Goal: Task Accomplishment & Management: Use online tool/utility

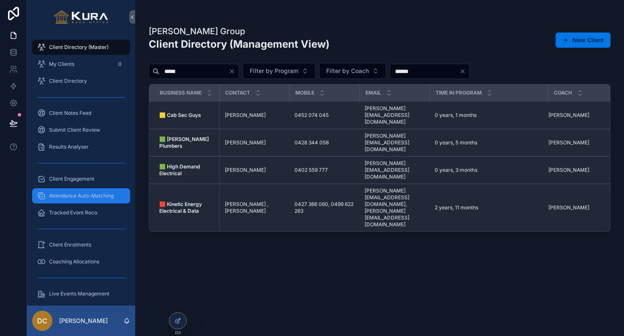
click at [92, 192] on div "Attendance Auto-Matching" at bounding box center [81, 196] width 88 height 14
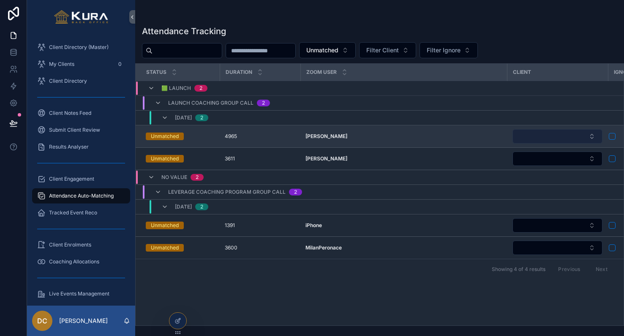
click at [530, 136] on button "Select Button" at bounding box center [557, 136] width 90 height 14
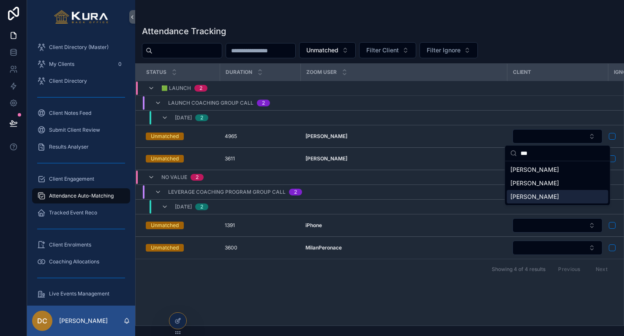
type input "***"
click at [532, 195] on span "MOGRIDGE, James" at bounding box center [534, 197] width 49 height 8
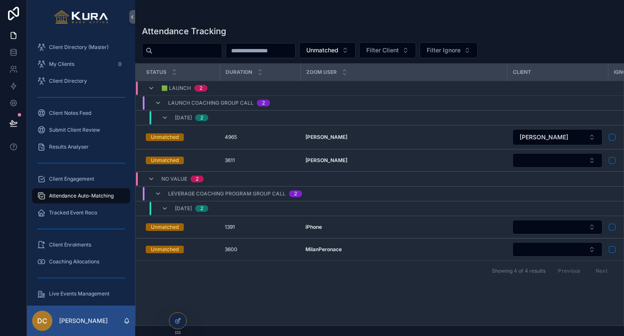
click at [611, 158] on button "scrollable content" at bounding box center [611, 160] width 7 height 7
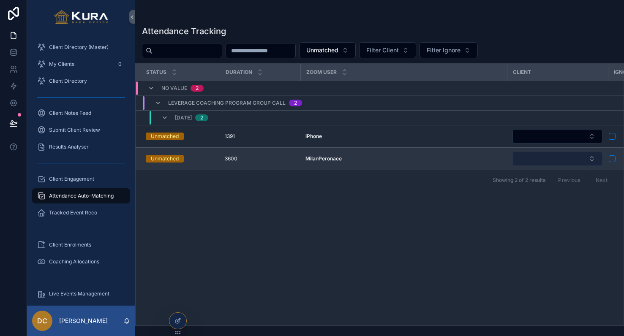
click at [571, 160] on button "Select Button" at bounding box center [557, 159] width 90 height 14
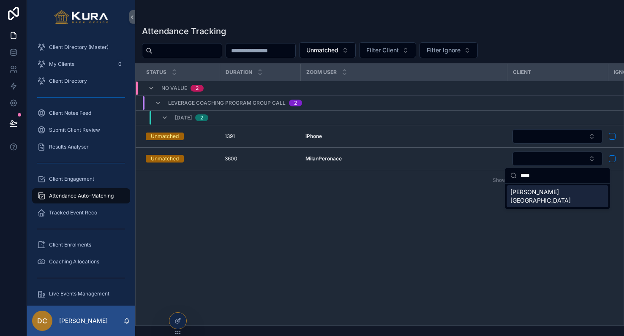
type input "****"
click at [561, 192] on div "PERONACE, Milan" at bounding box center [557, 196] width 101 height 22
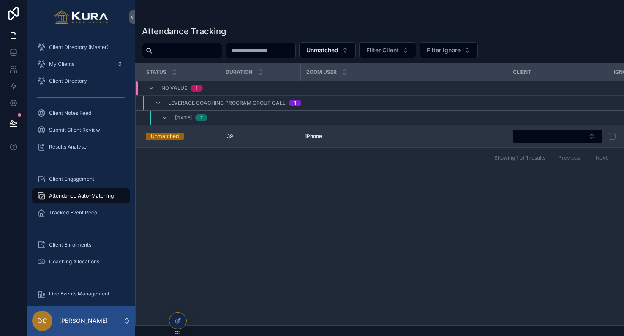
click at [613, 135] on button "scrollable content" at bounding box center [611, 136] width 7 height 7
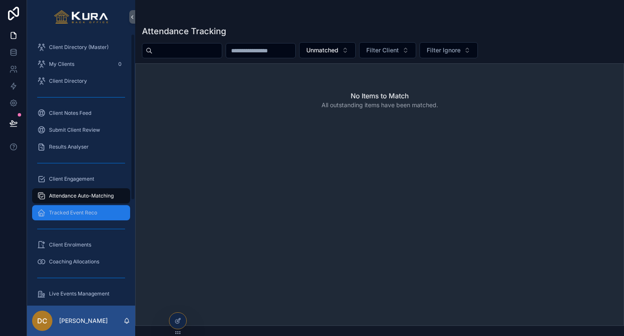
click at [91, 220] on link "Tracked Event Reco" at bounding box center [81, 212] width 98 height 15
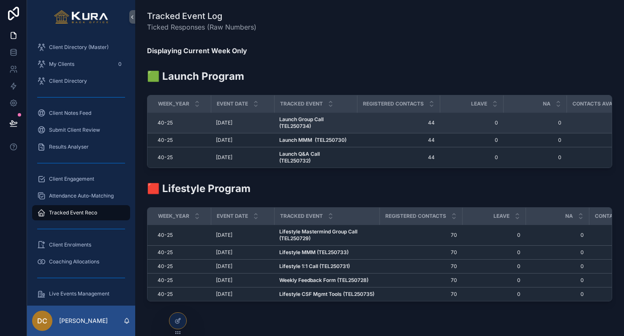
click at [310, 120] on strong "Launch Group Call (TEL250734)" at bounding box center [302, 122] width 46 height 13
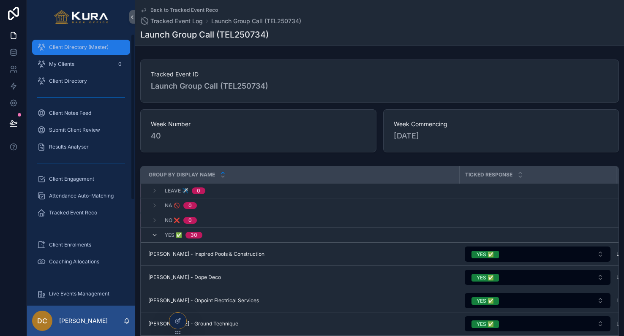
scroll to position [0, 3]
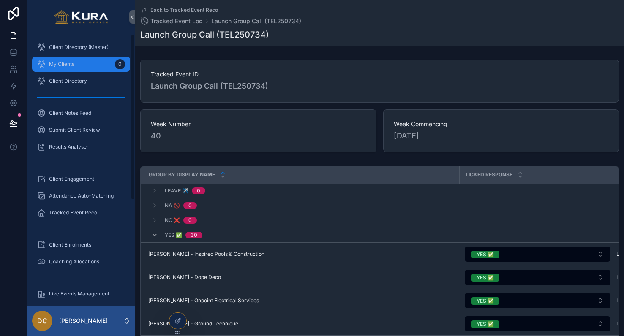
click at [62, 60] on div "My Clients 0" at bounding box center [81, 64] width 88 height 14
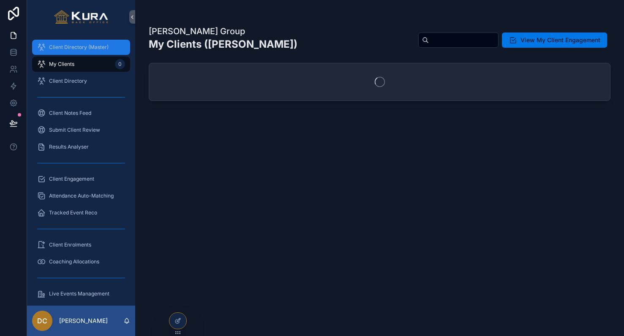
click at [67, 49] on span "Client Directory (Master)" at bounding box center [79, 47] width 60 height 7
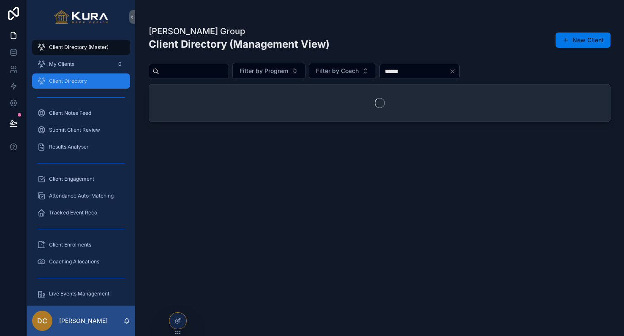
click at [66, 76] on div "Client Directory" at bounding box center [81, 81] width 88 height 14
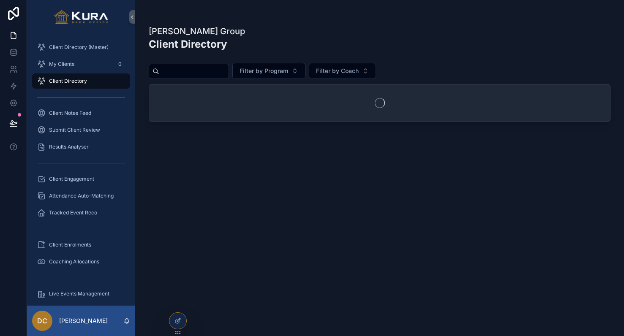
click at [215, 71] on input "scrollable content" at bounding box center [193, 71] width 69 height 12
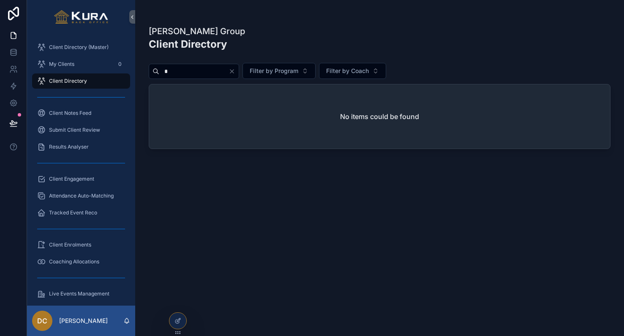
type input "*"
click at [298, 70] on span "Filter by Program" at bounding box center [274, 71] width 49 height 8
click at [183, 75] on input "*" at bounding box center [193, 71] width 69 height 12
click at [85, 80] on span "Client Directory" at bounding box center [68, 81] width 38 height 7
click at [179, 72] on input "*" at bounding box center [193, 71] width 69 height 12
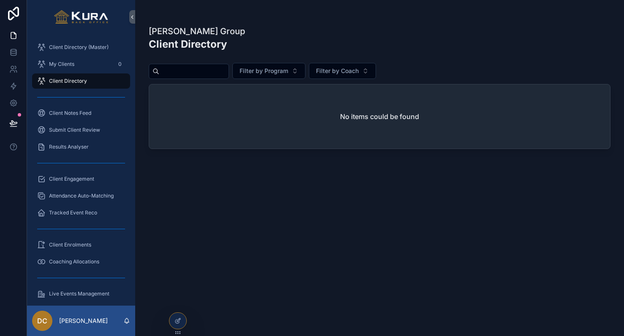
click at [240, 188] on div "Pravar Group Client Directory Filter by Program Filter by Coach No items could …" at bounding box center [380, 173] width 462 height 306
click at [68, 84] on div "Client Directory" at bounding box center [81, 81] width 88 height 14
click at [69, 54] on link "Client Directory (Master)" at bounding box center [81, 47] width 98 height 15
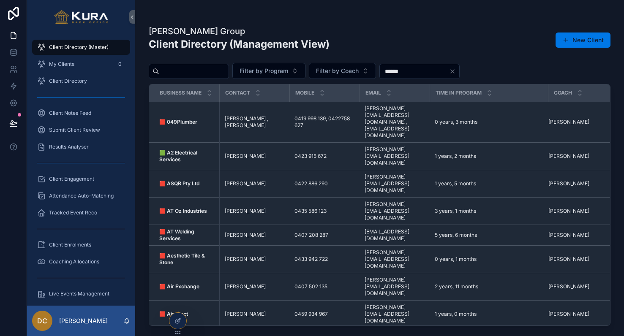
click at [217, 69] on input "scrollable content" at bounding box center [193, 71] width 69 height 12
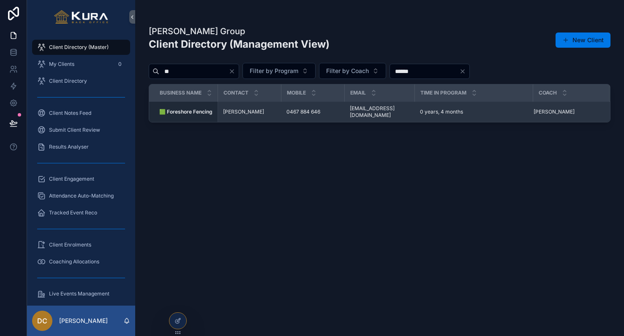
type input "**"
click at [198, 114] on strong "🟩 Foreshore Fencing" at bounding box center [185, 112] width 53 height 6
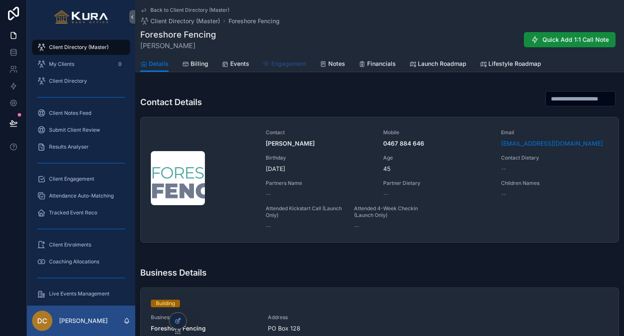
click at [284, 64] on span "Engagement" at bounding box center [288, 64] width 35 height 8
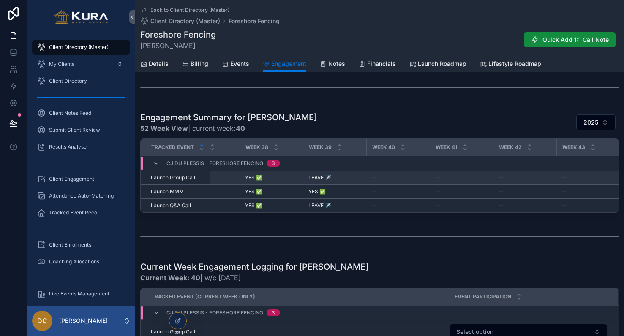
scroll to position [223, 0]
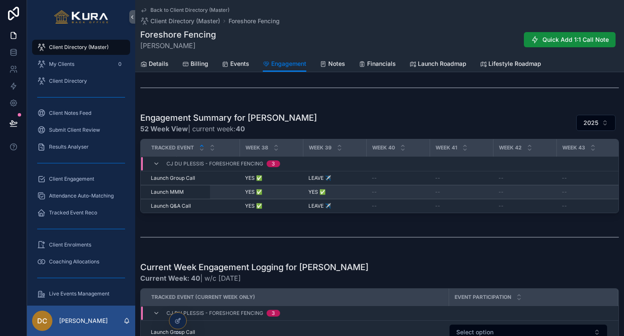
click at [321, 194] on span "YES ✅" at bounding box center [316, 192] width 17 height 7
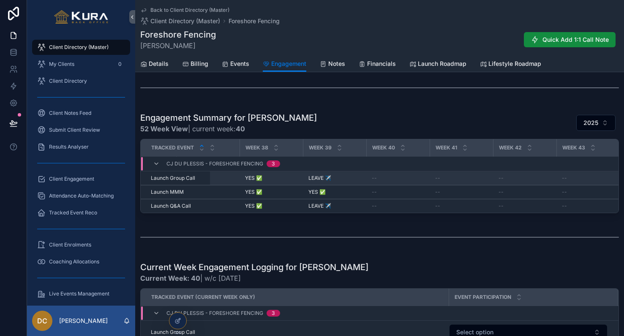
drag, startPoint x: 316, startPoint y: 193, endPoint x: 224, endPoint y: 175, distance: 93.8
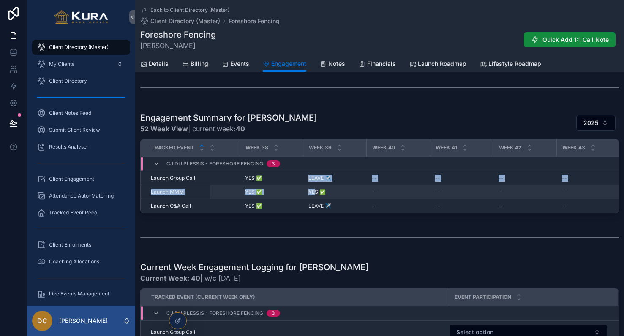
click at [176, 190] on span "Launch MMM" at bounding box center [167, 192] width 33 height 7
drag, startPoint x: 174, startPoint y: 191, endPoint x: 190, endPoint y: 195, distance: 16.4
click at [174, 191] on span "Launch MMM" at bounding box center [167, 192] width 33 height 7
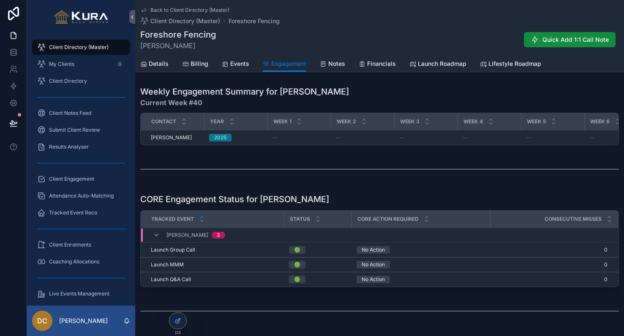
scroll to position [0, 0]
click at [292, 65] on span "Engagement" at bounding box center [288, 64] width 35 height 8
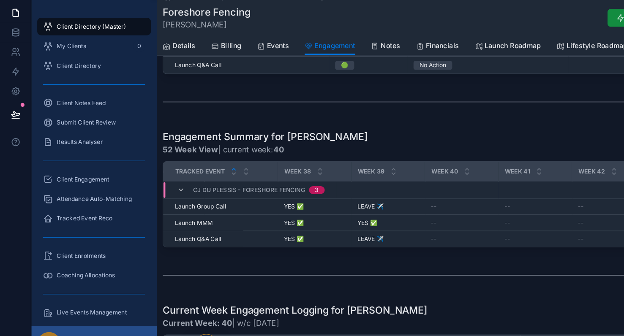
scroll to position [199, 0]
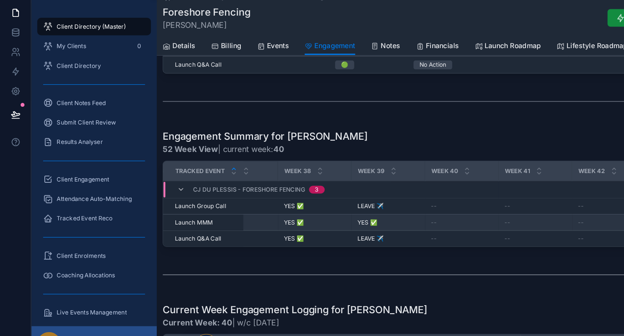
click at [314, 213] on span "YES ✅" at bounding box center [316, 216] width 17 height 7
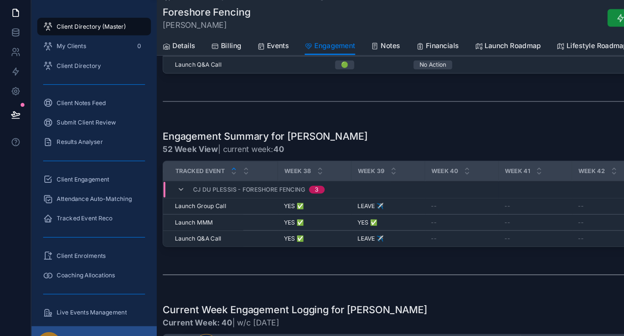
click at [323, 168] on span "Week 39" at bounding box center [320, 171] width 23 height 7
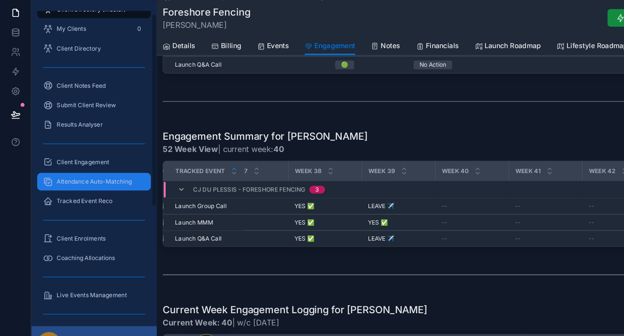
scroll to position [16, 0]
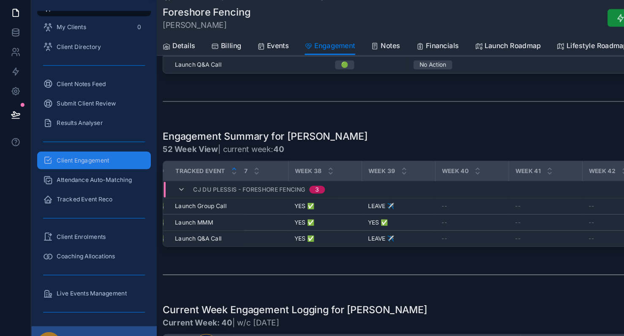
click at [81, 159] on span "Client Engagement" at bounding box center [71, 162] width 45 height 7
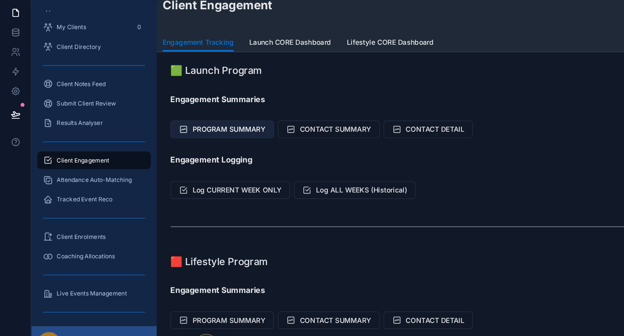
click at [196, 128] on button "PROGRAM SUMMARY" at bounding box center [191, 135] width 89 height 15
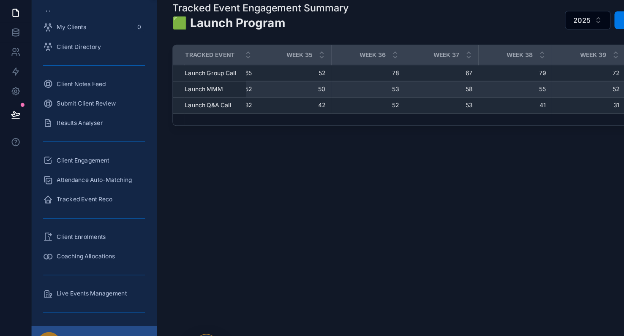
scroll to position [0, 2205]
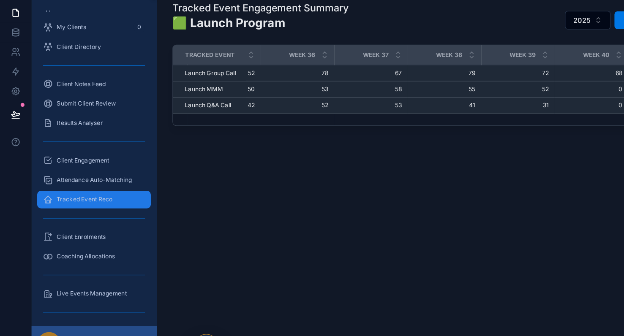
click at [79, 193] on span "Tracked Event Reco" at bounding box center [73, 196] width 48 height 7
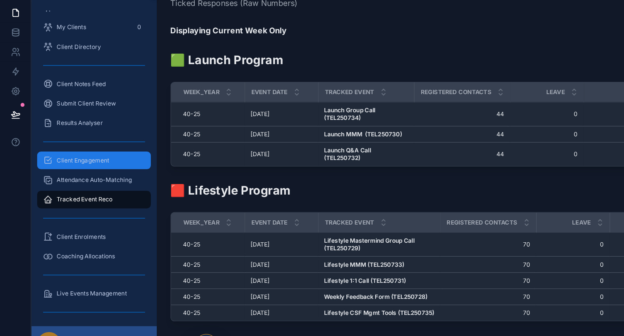
click at [65, 159] on span "Client Engagement" at bounding box center [71, 162] width 45 height 7
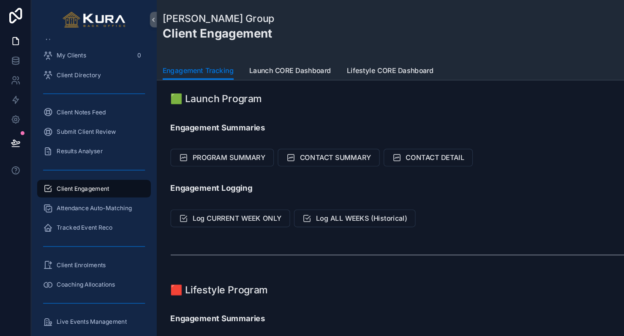
scroll to position [0, 0]
click at [299, 190] on span "Log ALL WEEKS (Historical)" at bounding box center [311, 188] width 79 height 8
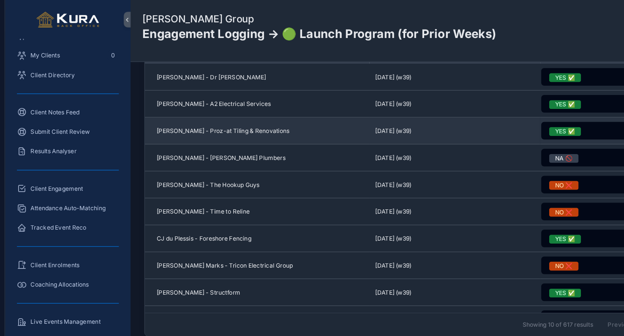
scroll to position [822, 0]
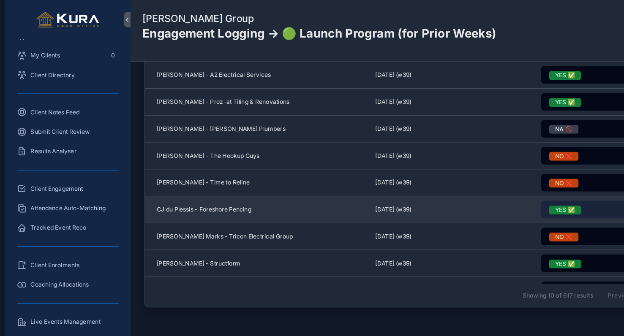
click at [505, 179] on button "YES ✅" at bounding box center [544, 180] width 111 height 15
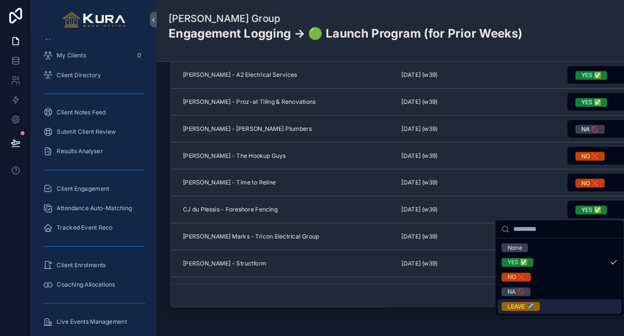
click at [443, 261] on div "LEAVE ✈️" at bounding box center [448, 265] width 23 height 8
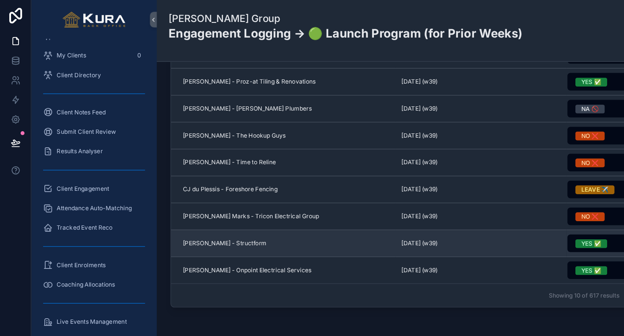
scroll to position [17, 0]
